Goal: Task Accomplishment & Management: Use online tool/utility

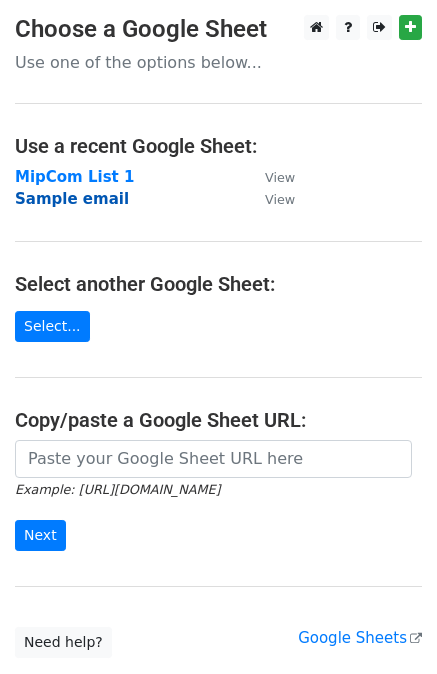
click at [78, 201] on strong "Sample email" at bounding box center [72, 199] width 114 height 18
click at [52, 203] on strong "Sample email" at bounding box center [72, 199] width 114 height 18
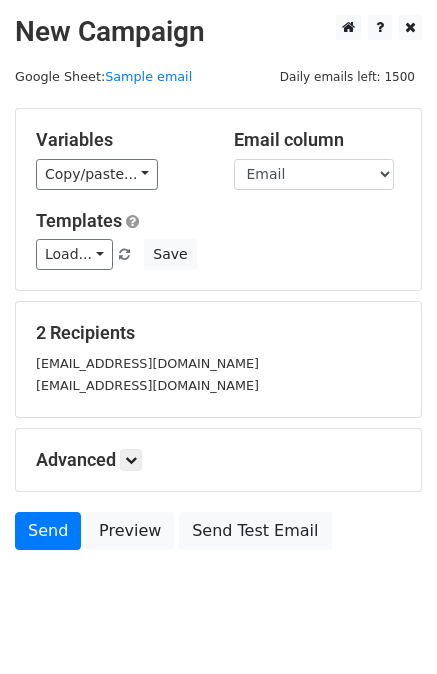
click at [171, 381] on div "[EMAIL_ADDRESS][DOMAIN_NAME]" at bounding box center [218, 385] width 395 height 23
click at [146, 384] on small "[EMAIL_ADDRESS][DOMAIN_NAME]" at bounding box center [147, 385] width 223 height 15
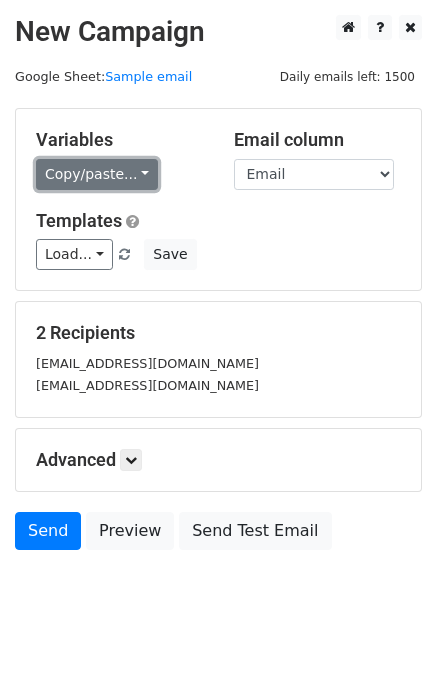
click at [138, 178] on link "Copy/paste..." at bounding box center [97, 174] width 122 height 31
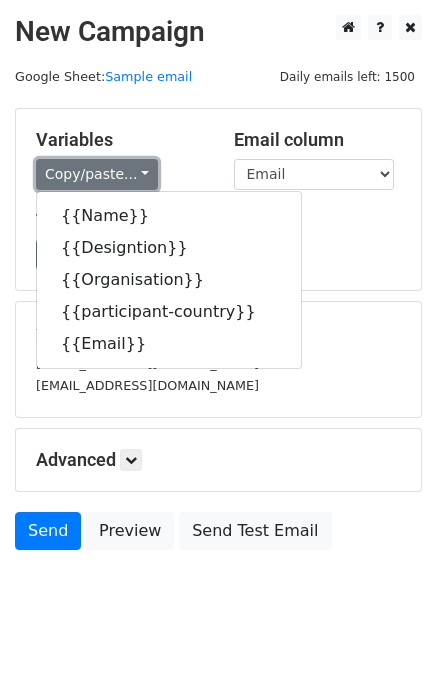
click at [138, 178] on link "Copy/paste..." at bounding box center [97, 174] width 122 height 31
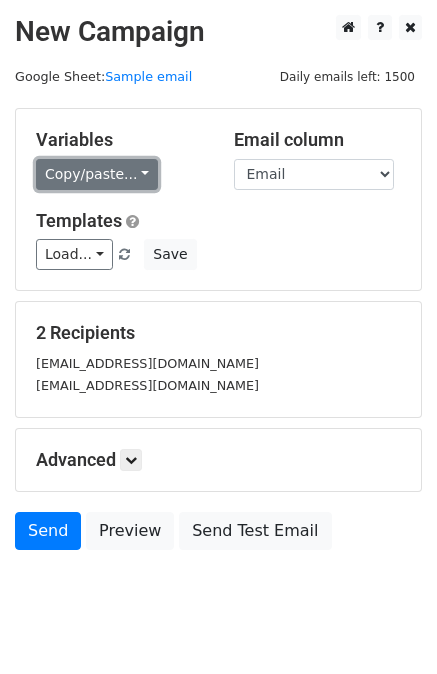
click at [138, 178] on link "Copy/paste..." at bounding box center [97, 174] width 122 height 31
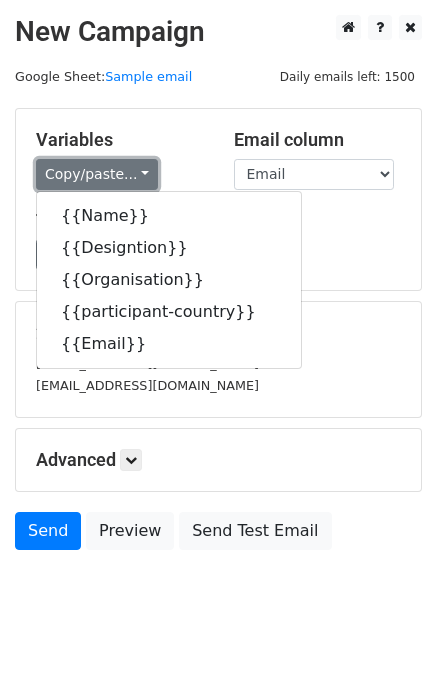
click at [138, 178] on link "Copy/paste..." at bounding box center [97, 174] width 122 height 31
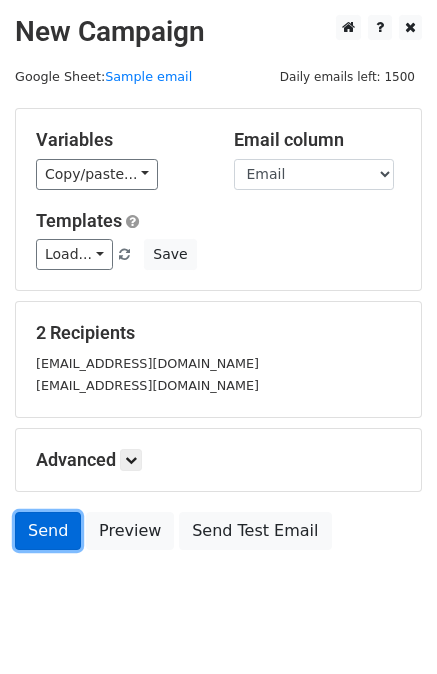
click at [42, 515] on link "Send" at bounding box center [48, 531] width 66 height 38
